Goal: Check status: Check status

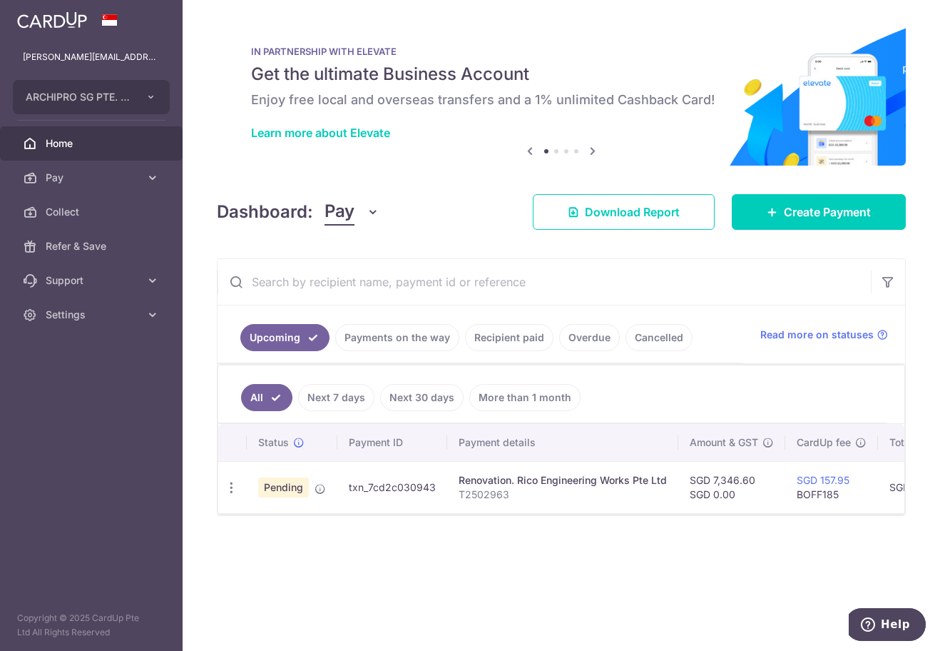
click at [397, 344] on link "Payments on the way" at bounding box center [397, 337] width 124 height 27
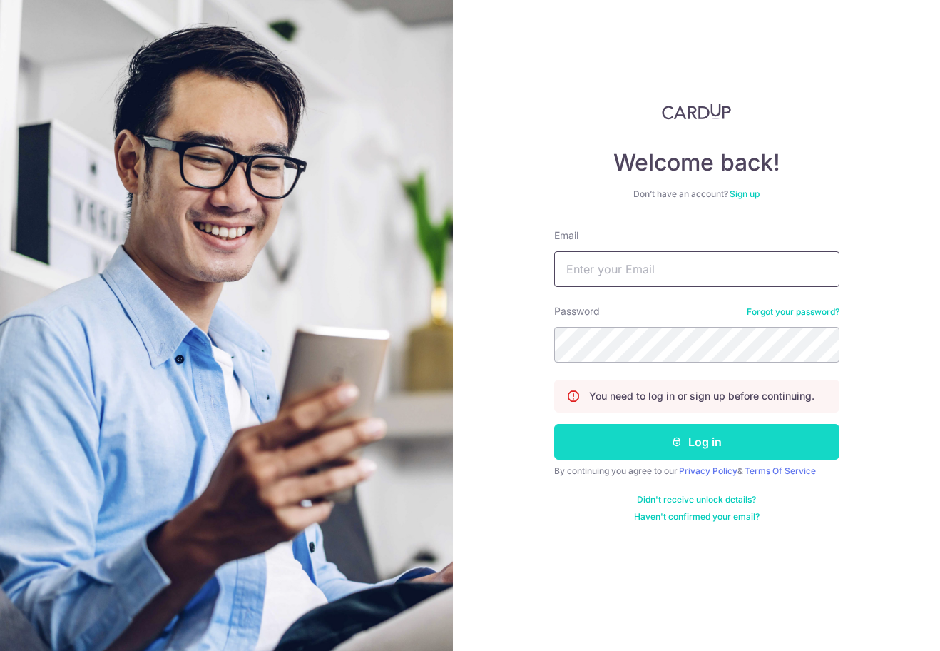
type input "[PERSON_NAME][EMAIL_ADDRESS][DOMAIN_NAME]"
click at [685, 437] on button "Log in" at bounding box center [696, 442] width 285 height 36
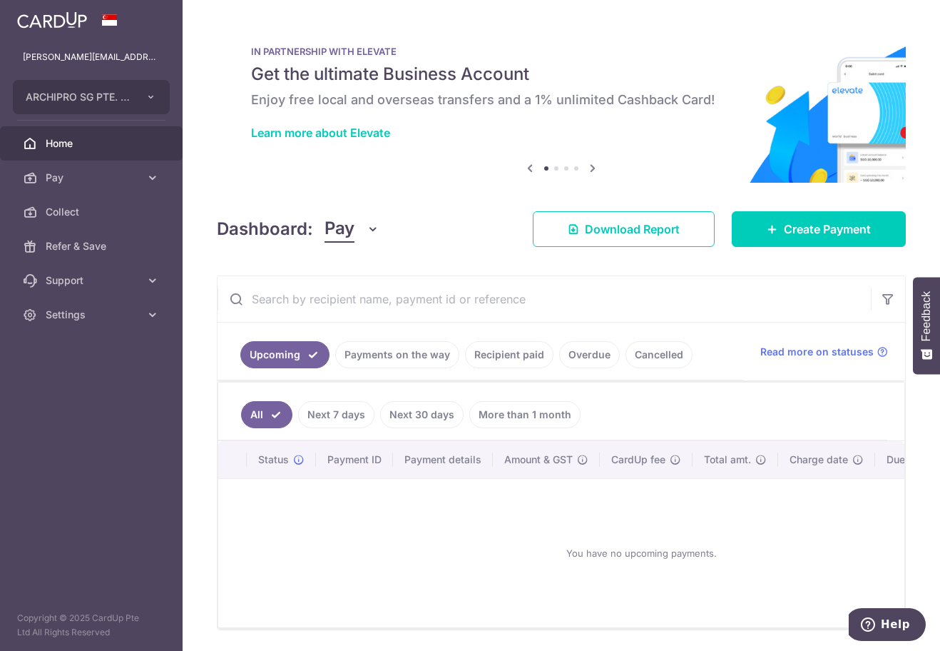
click at [422, 355] on link "Payments on the way" at bounding box center [397, 354] width 124 height 27
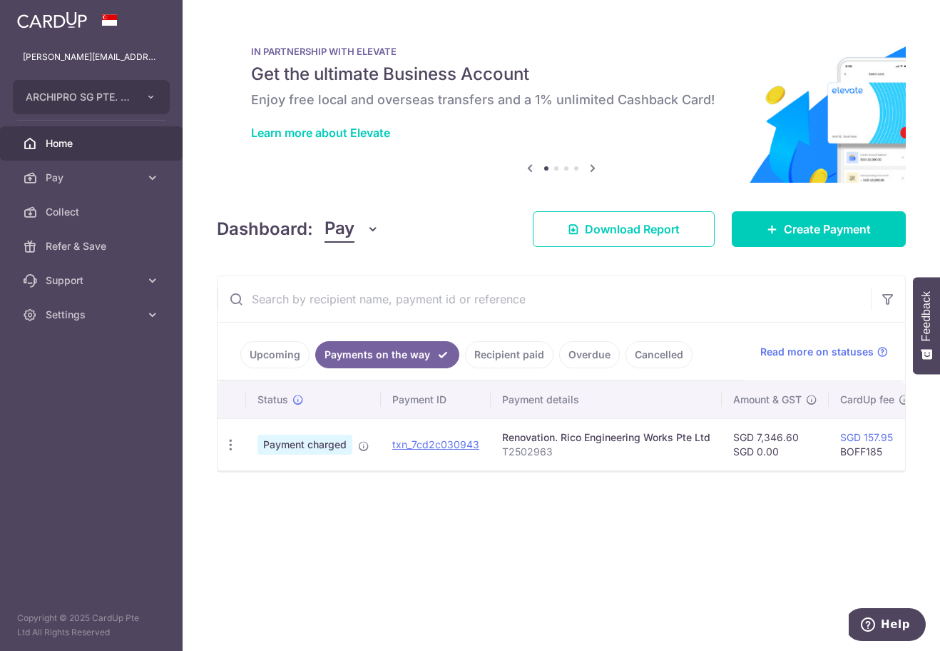
click at [518, 360] on body "[PERSON_NAME][EMAIL_ADDRESS][DOMAIN_NAME] ARCHIPRO SG PTE. LTD. Add new company…" at bounding box center [470, 325] width 940 height 651
